Goal: Task Accomplishment & Management: Manage account settings

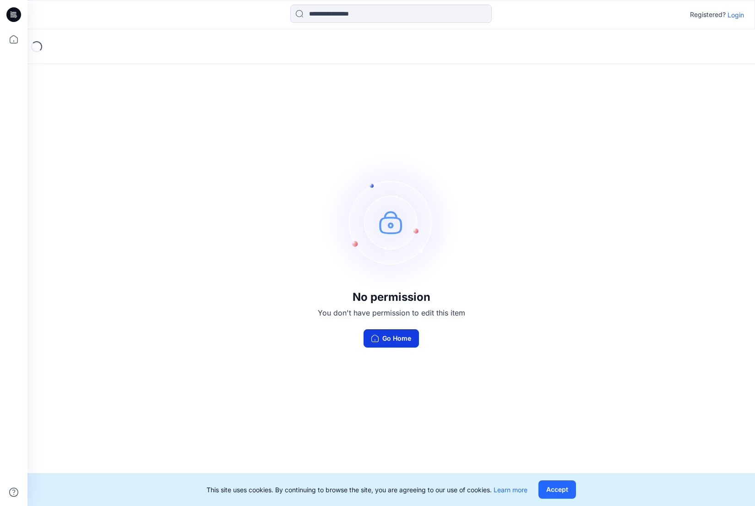
click at [404, 342] on button "Go Home" at bounding box center [391, 338] width 55 height 18
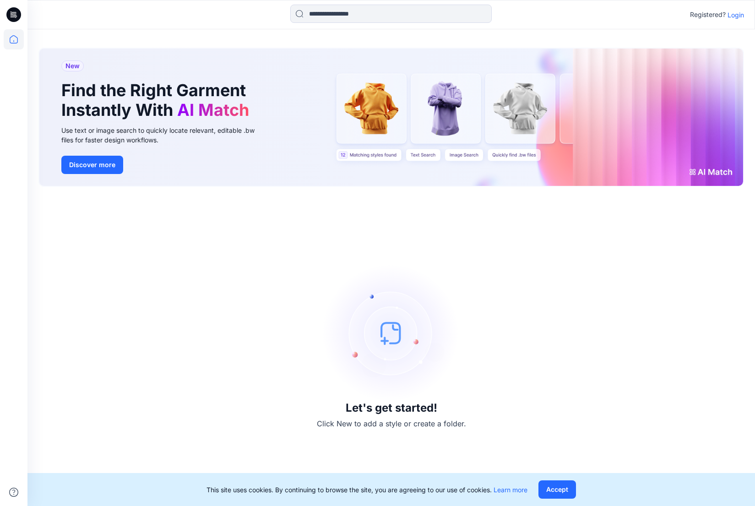
click at [734, 14] on p "Login" at bounding box center [736, 15] width 16 height 10
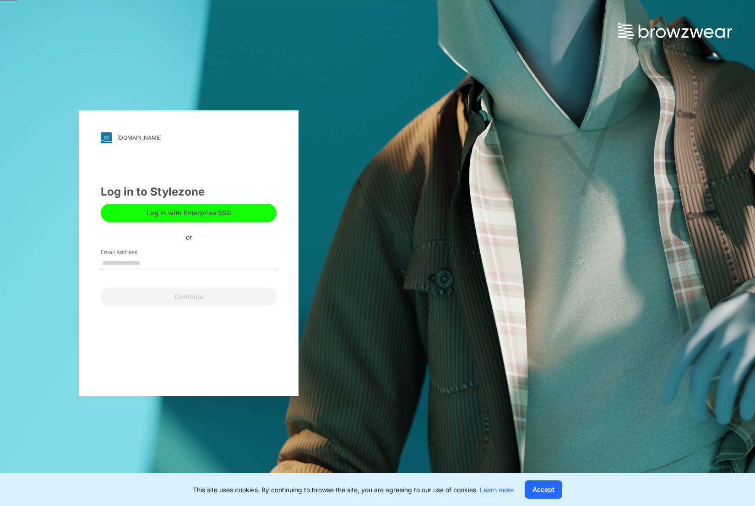
click at [125, 258] on input "Email Address" at bounding box center [189, 263] width 176 height 14
click at [121, 265] on input "Email Address" at bounding box center [189, 263] width 176 height 14
click at [168, 217] on button "Log in with Enterprise SSO" at bounding box center [189, 213] width 176 height 18
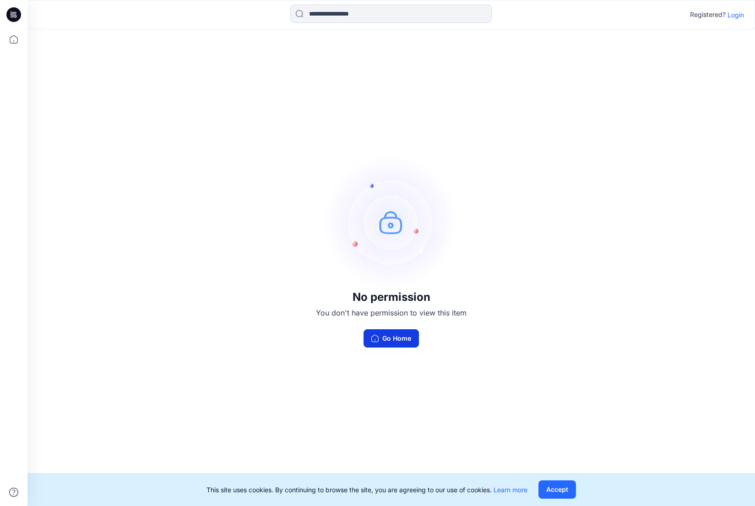
click at [386, 341] on button "Go Home" at bounding box center [391, 338] width 55 height 18
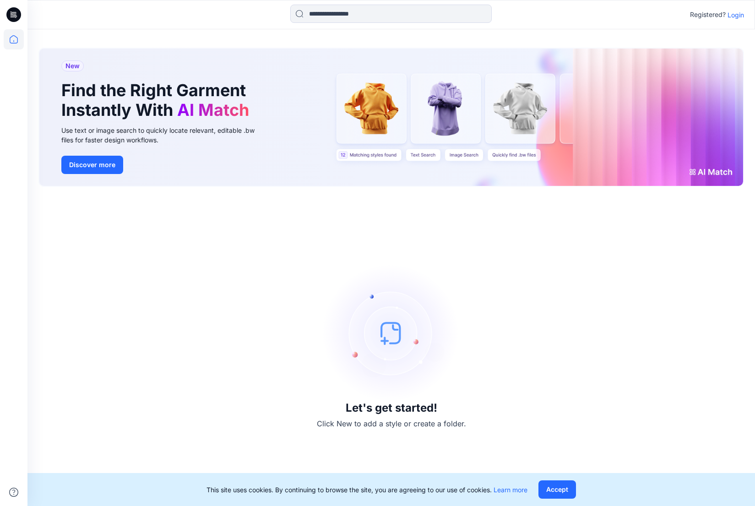
click at [560, 491] on button "Accept" at bounding box center [558, 489] width 38 height 18
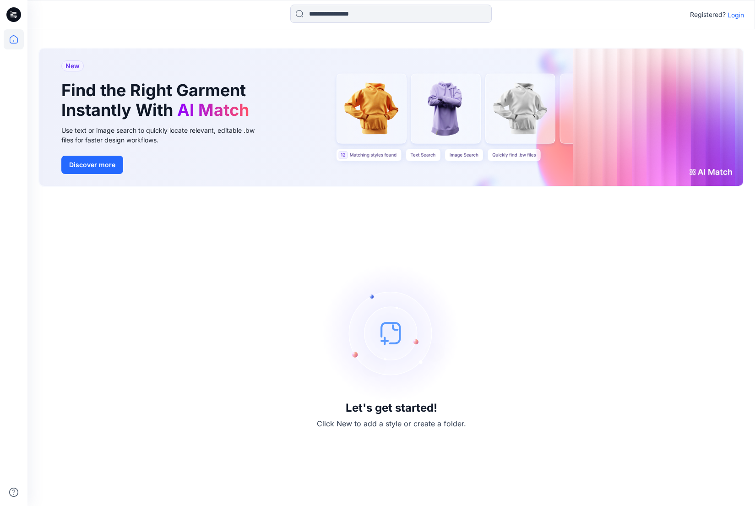
click at [743, 16] on p "Login" at bounding box center [736, 15] width 16 height 10
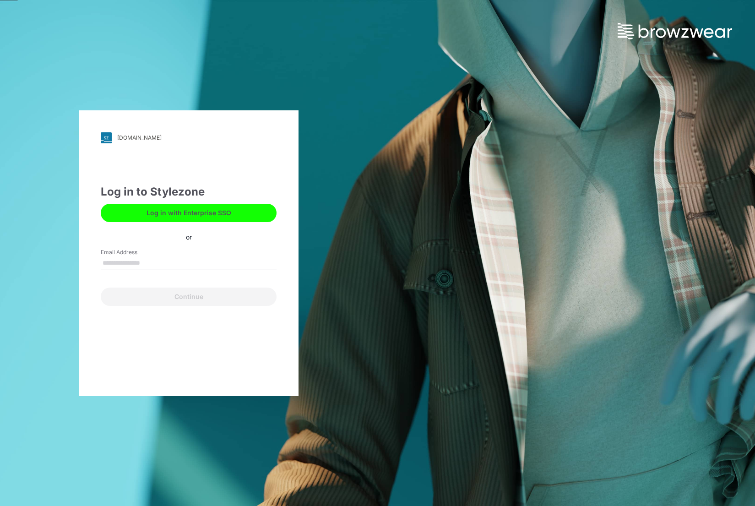
click at [128, 260] on input "Email Address" at bounding box center [189, 263] width 176 height 14
type input "**********"
click at [189, 296] on button "Continue" at bounding box center [189, 297] width 176 height 18
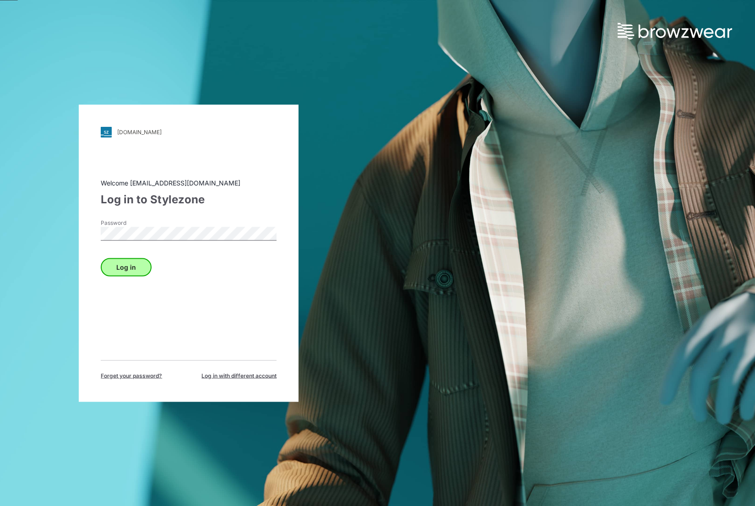
click at [109, 264] on button "Log in" at bounding box center [126, 267] width 51 height 18
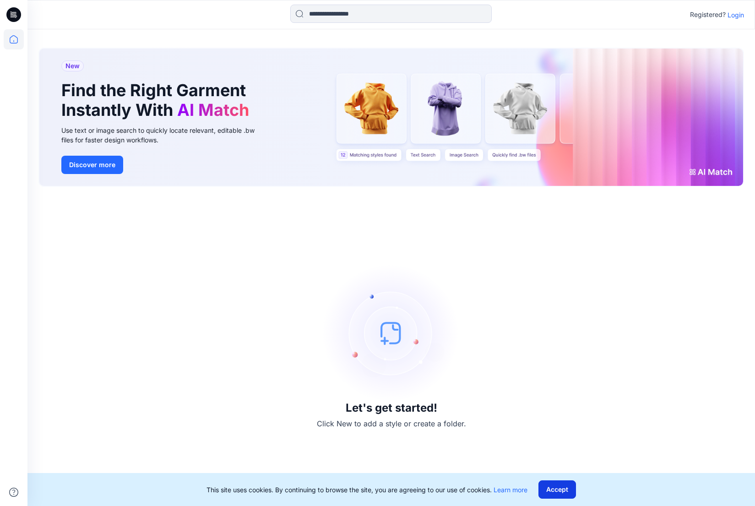
click at [550, 489] on button "Accept" at bounding box center [558, 489] width 38 height 18
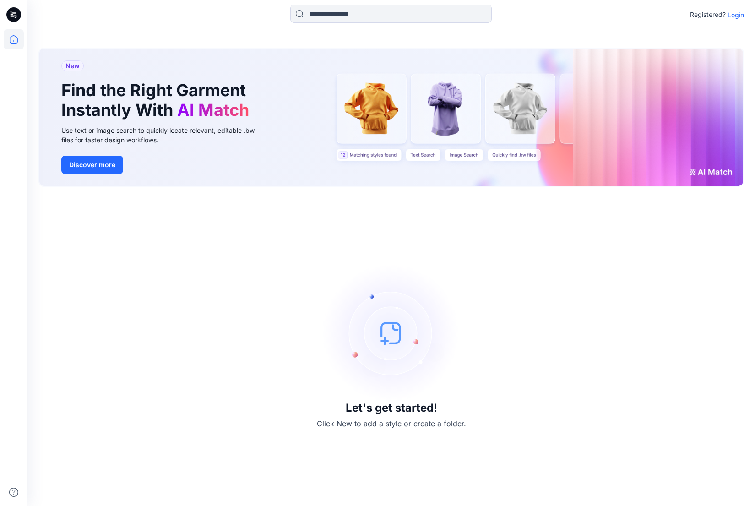
click at [644, 13] on p "Login" at bounding box center [736, 15] width 16 height 10
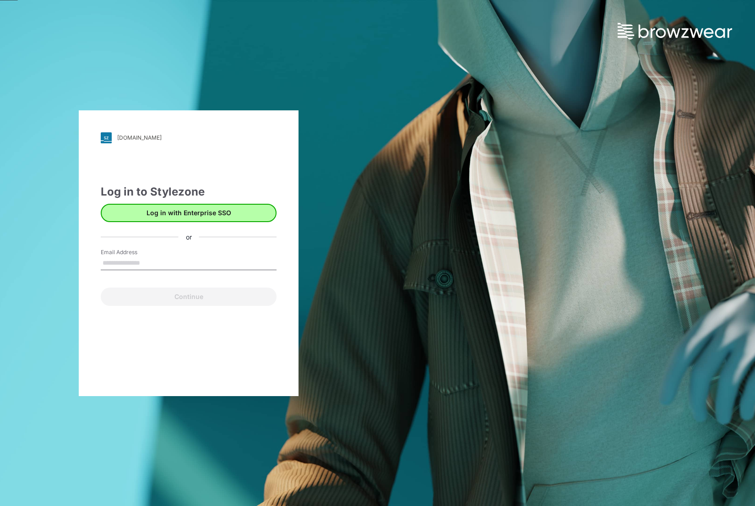
click at [157, 214] on button "Log in with Enterprise SSO" at bounding box center [189, 213] width 176 height 18
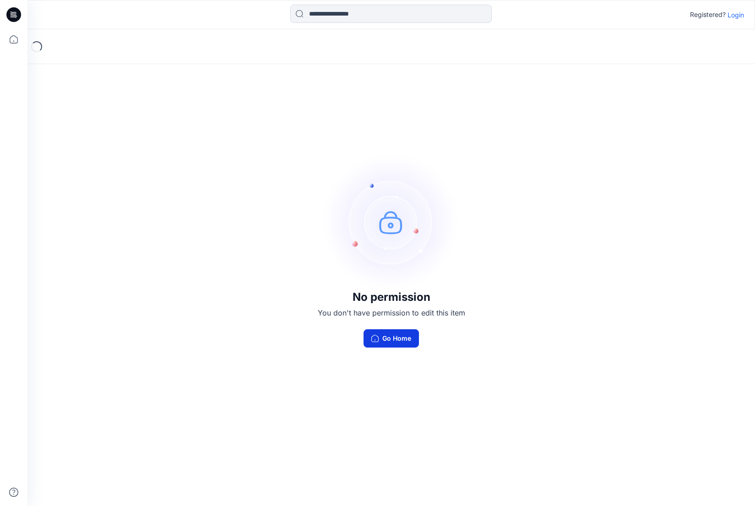
click at [388, 337] on button "Go Home" at bounding box center [391, 338] width 55 height 18
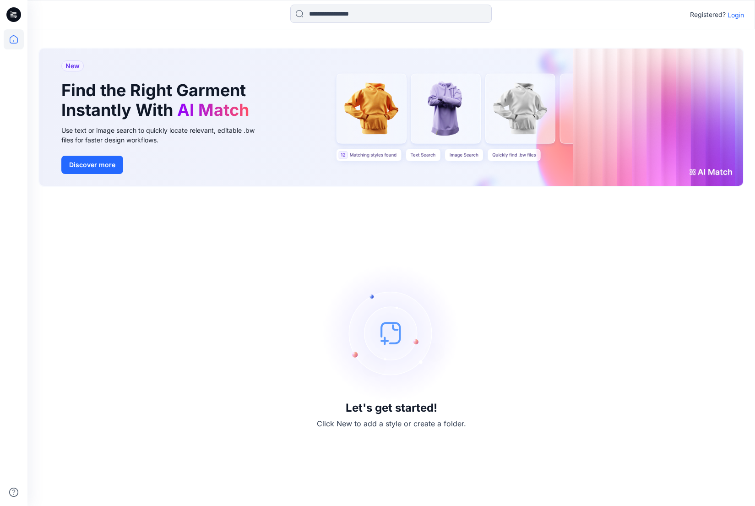
click at [17, 16] on icon at bounding box center [15, 16] width 3 height 0
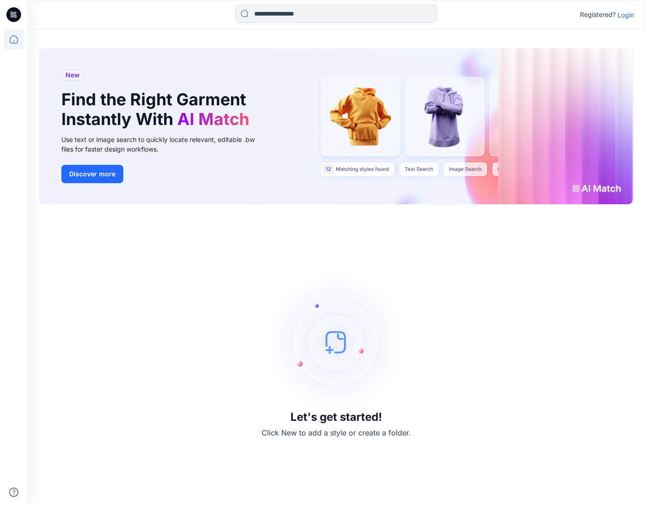
click at [384, 4] on div "Registered? Login" at bounding box center [335, 14] width 617 height 29
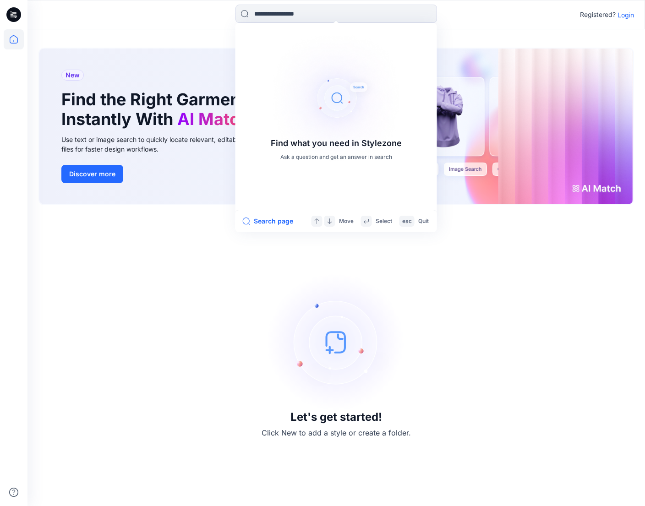
click at [172, 195] on div "New Find the Right Garment Instantly With AI Match Use text or image search to …" at bounding box center [164, 127] width 221 height 156
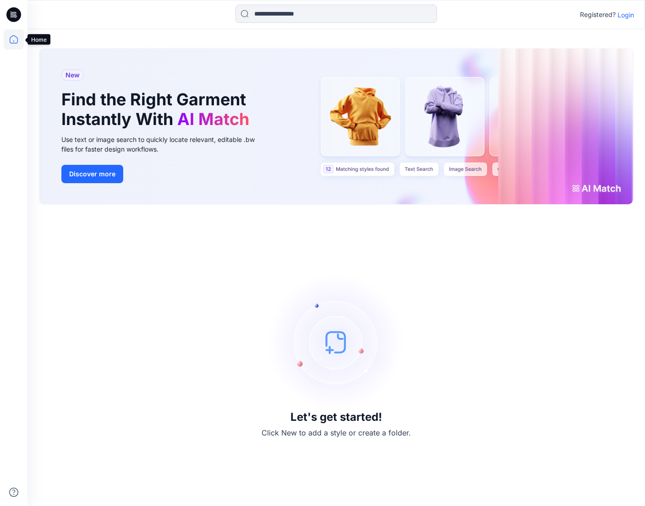
click at [12, 42] on icon at bounding box center [14, 39] width 20 height 20
click at [11, 38] on icon at bounding box center [14, 39] width 8 height 8
click at [11, 15] on icon at bounding box center [13, 14] width 15 height 15
click at [59, 18] on div at bounding box center [104, 15] width 154 height 20
click at [629, 15] on p "Login" at bounding box center [625, 15] width 16 height 10
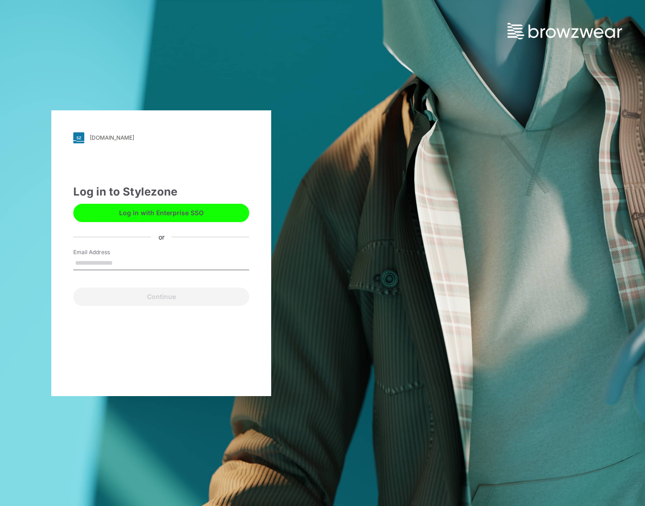
click at [126, 265] on input "Email Address" at bounding box center [161, 263] width 176 height 14
type input "**********"
click at [161, 296] on button "Continue" at bounding box center [161, 297] width 176 height 18
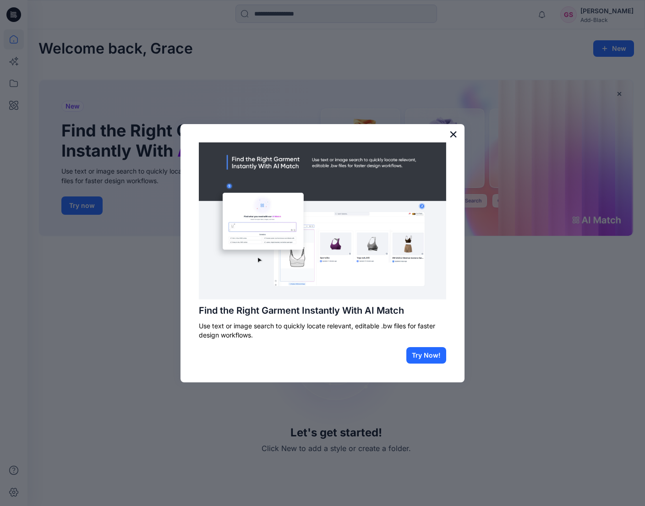
click at [452, 135] on button "×" at bounding box center [453, 134] width 9 height 15
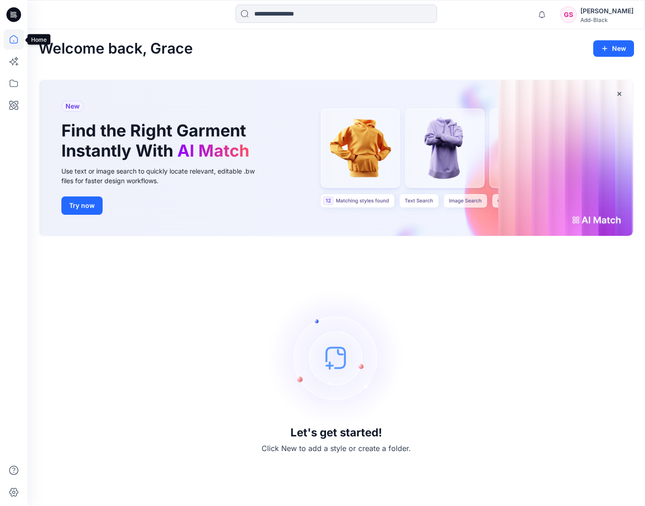
click at [15, 42] on icon at bounding box center [14, 39] width 20 height 20
click at [13, 79] on icon at bounding box center [14, 83] width 20 height 20
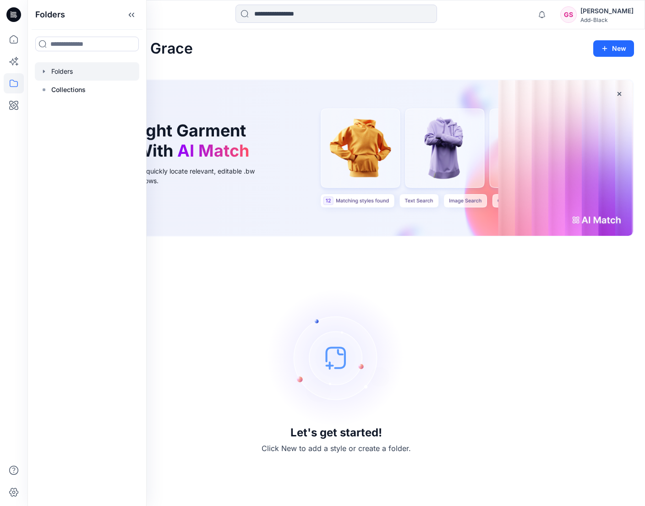
click at [76, 71] on div at bounding box center [87, 71] width 104 height 18
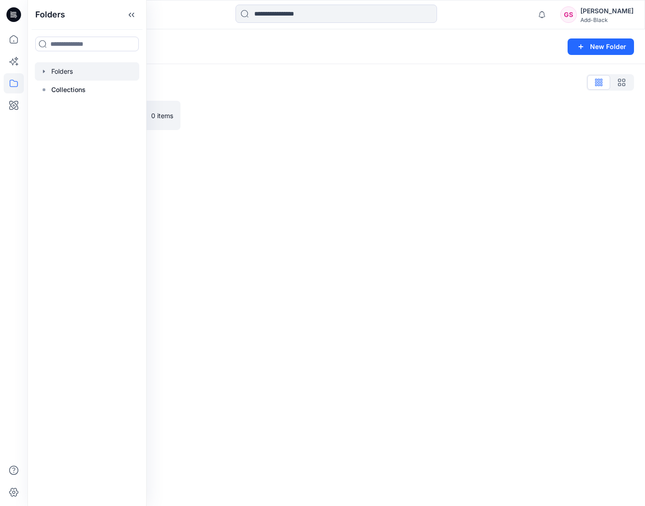
click at [417, 141] on div "Folders List Practice Folder 0 items" at bounding box center [335, 102] width 617 height 77
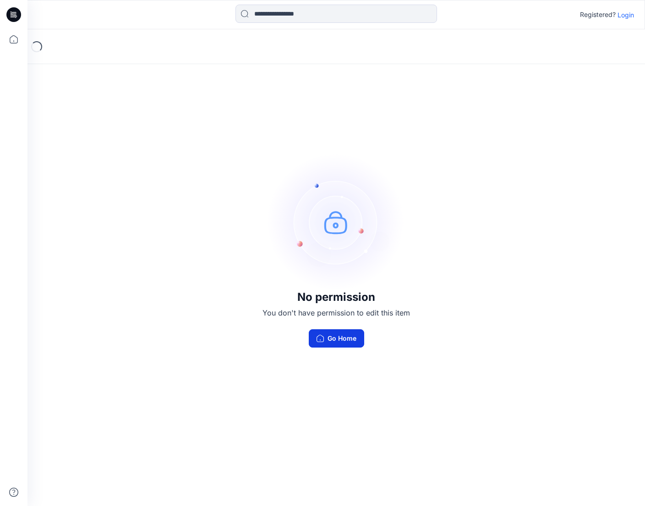
click at [350, 333] on button "Go Home" at bounding box center [336, 338] width 55 height 18
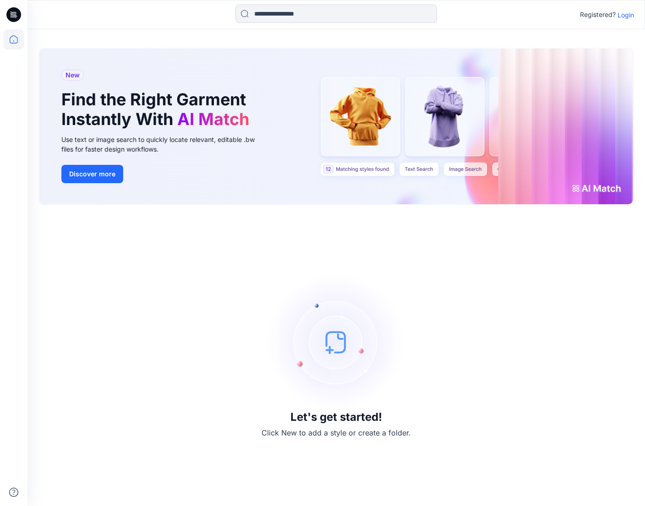
click at [192, 11] on div at bounding box center [336, 15] width 309 height 20
click at [626, 16] on p "Login" at bounding box center [625, 15] width 16 height 10
